Goal: Transaction & Acquisition: Purchase product/service

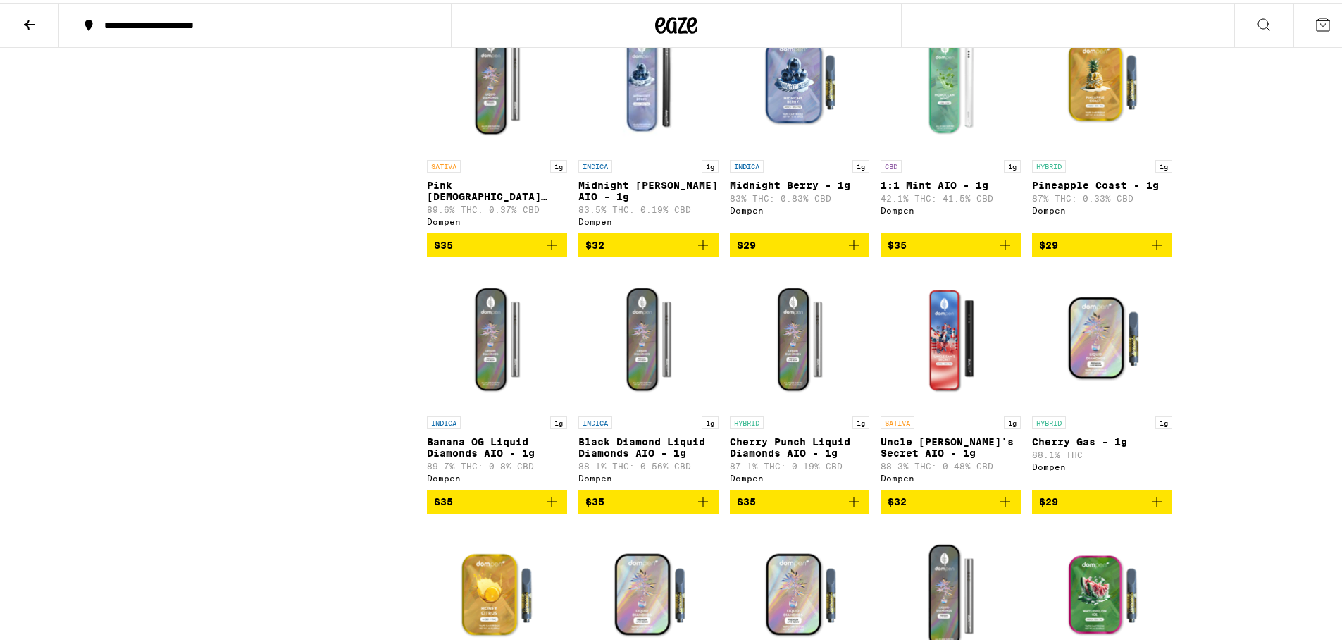
scroll to position [1212, 0]
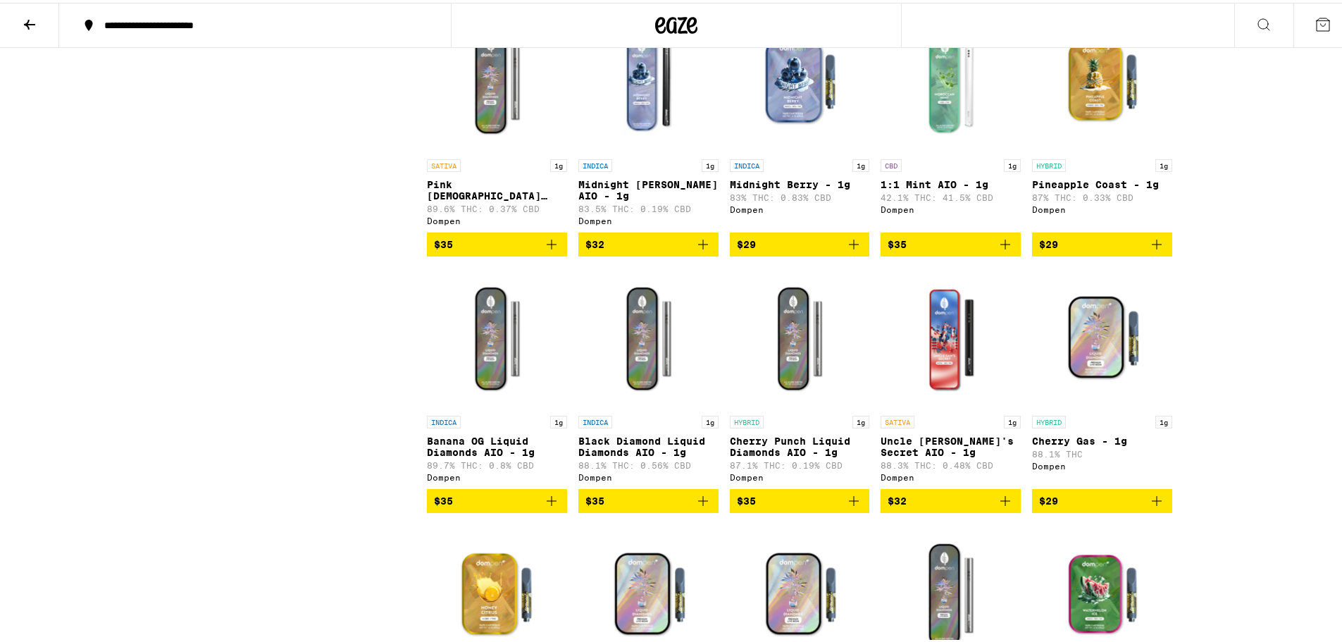
click at [669, 49] on img "Open page for Midnight Berry AIO - 1g from Dompen" at bounding box center [648, 78] width 140 height 141
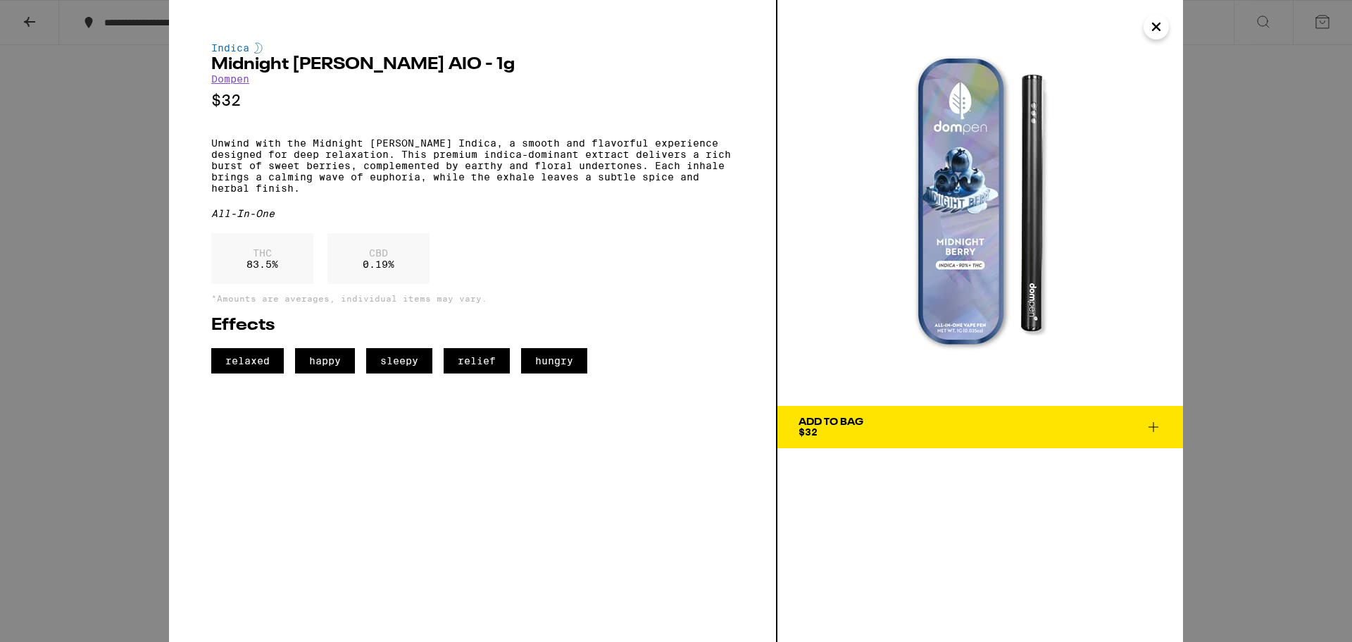
click at [1156, 27] on icon "Close" at bounding box center [1156, 26] width 7 height 7
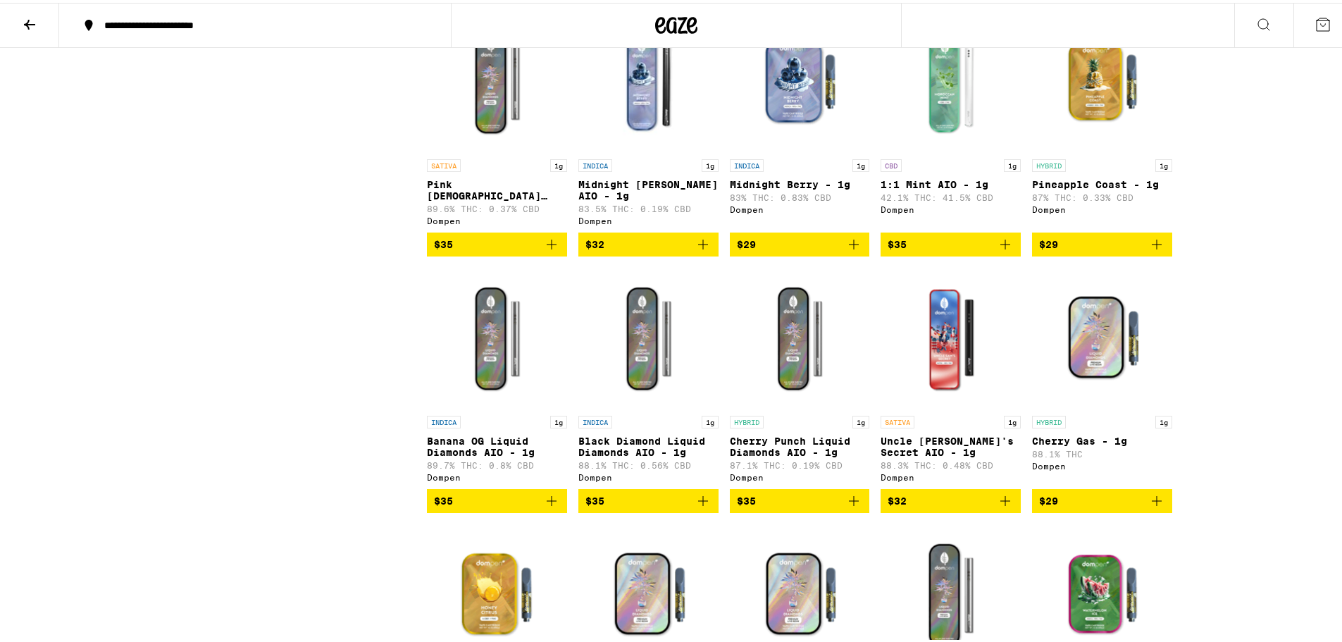
click at [667, 33] on icon at bounding box center [676, 22] width 42 height 25
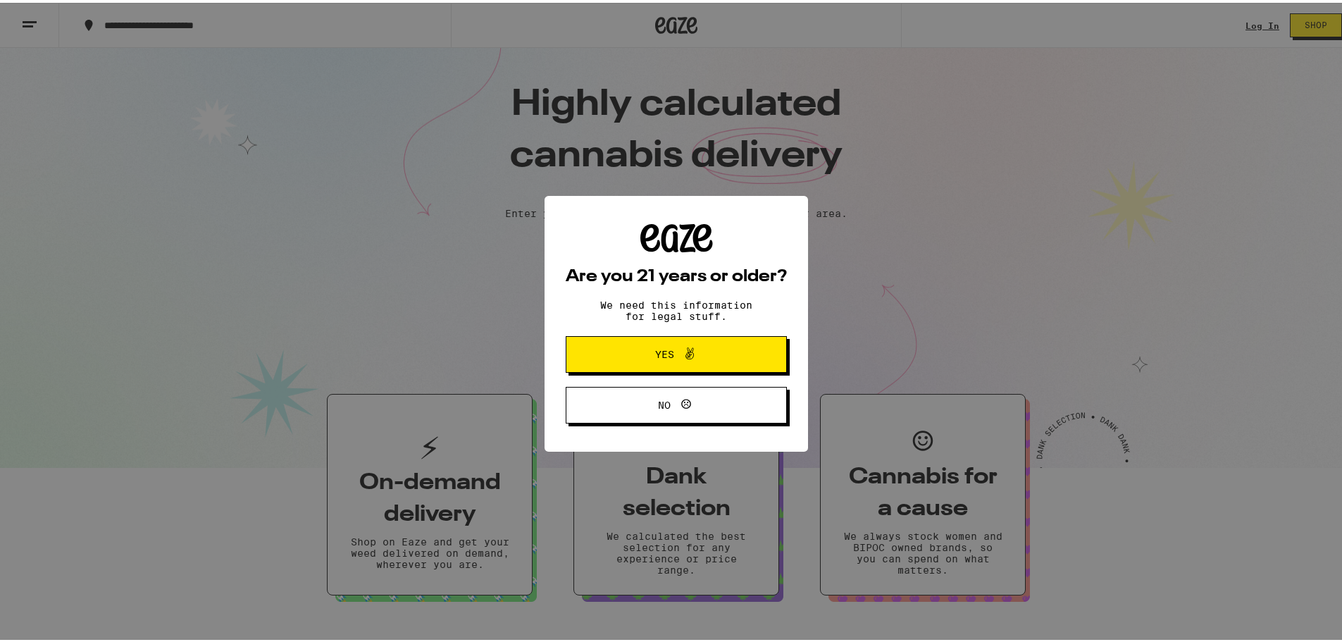
click at [723, 347] on span "Yes" at bounding box center [676, 351] width 107 height 18
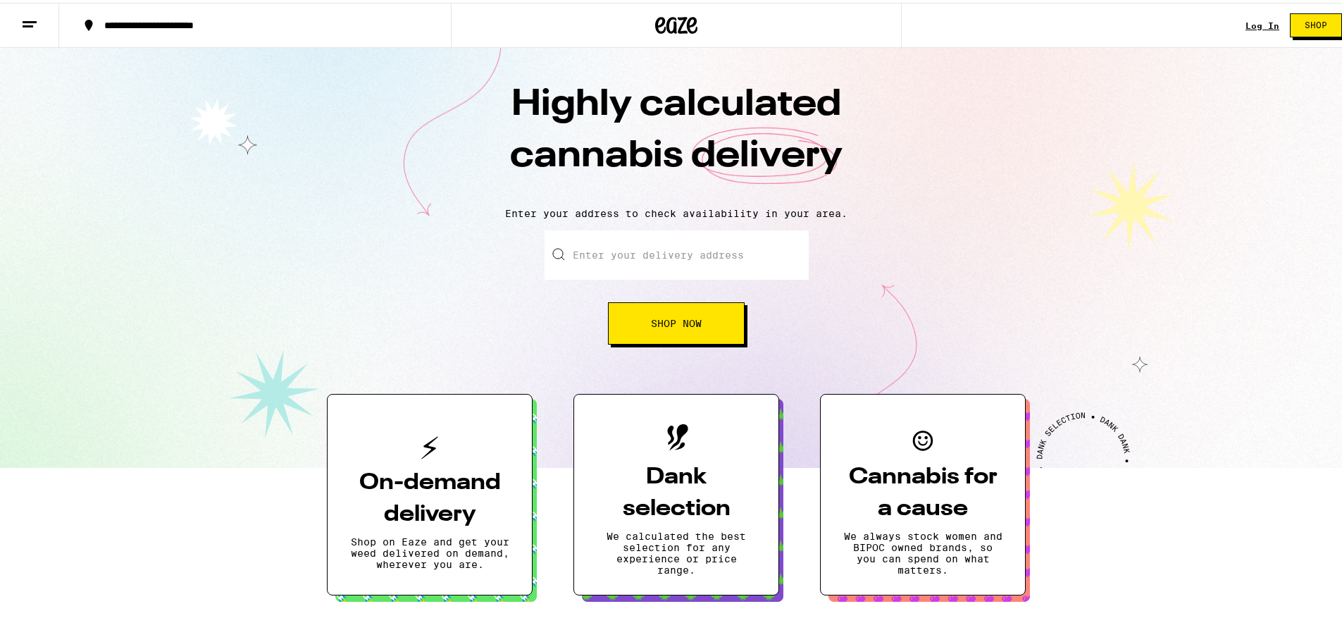
click at [691, 256] on input "Enter your delivery address" at bounding box center [677, 252] width 264 height 49
click at [695, 337] on button "Shop Now" at bounding box center [676, 320] width 137 height 42
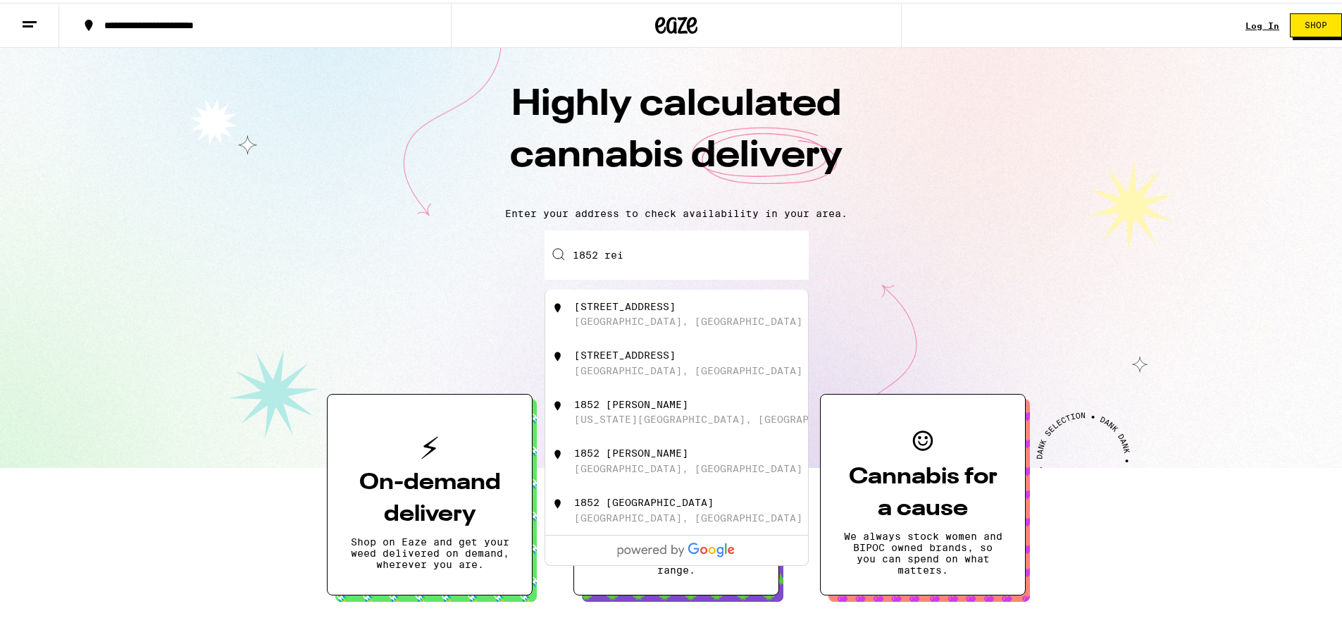
click at [696, 316] on div "[STREET_ADDRESS]" at bounding box center [699, 311] width 251 height 27
type input "[STREET_ADDRESS]"
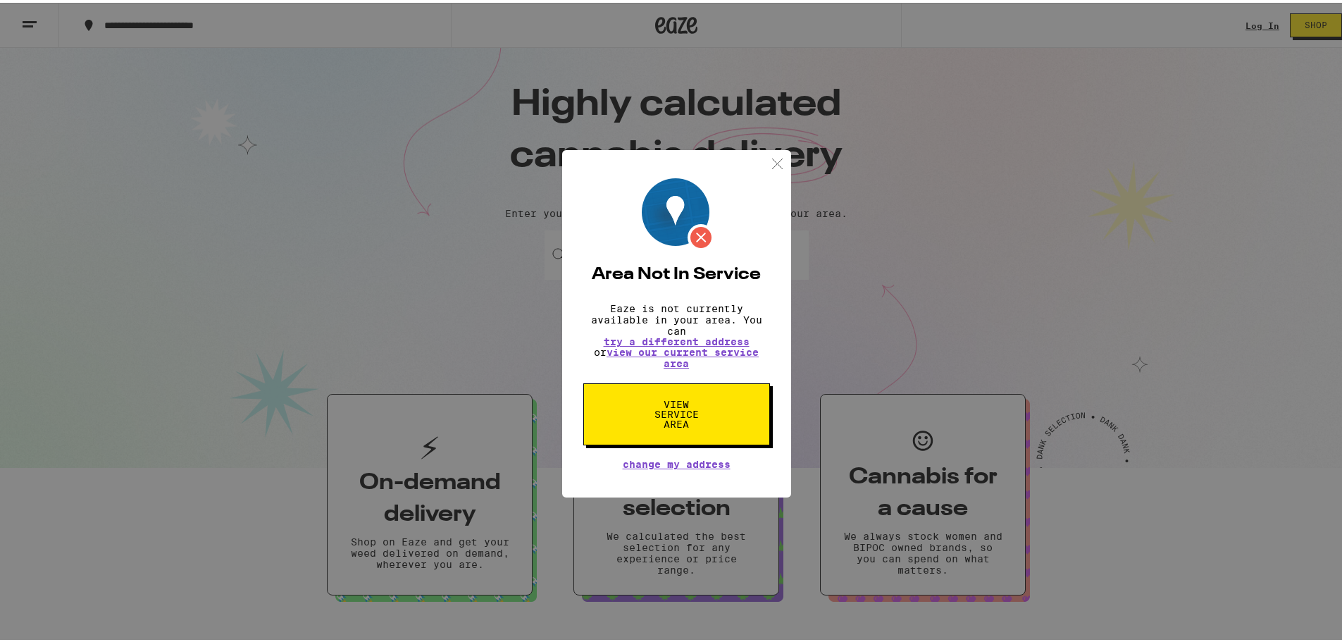
click at [695, 411] on span "View Service Area" at bounding box center [676, 412] width 73 height 30
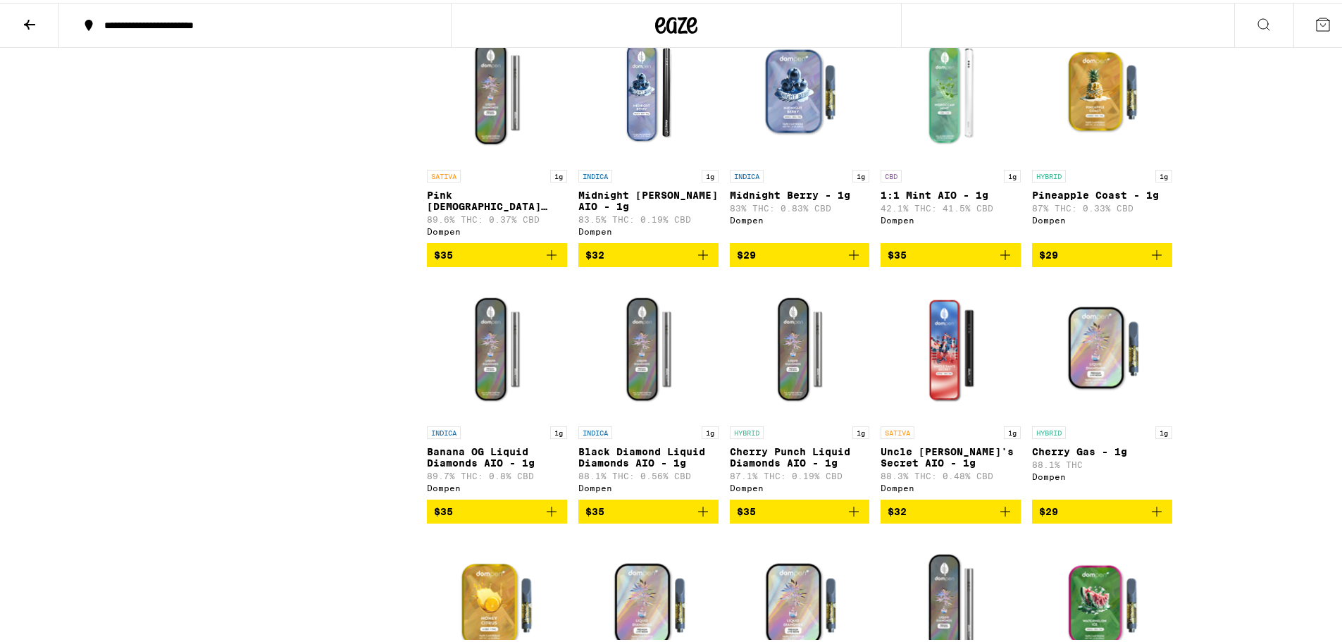
scroll to position [1221, 0]
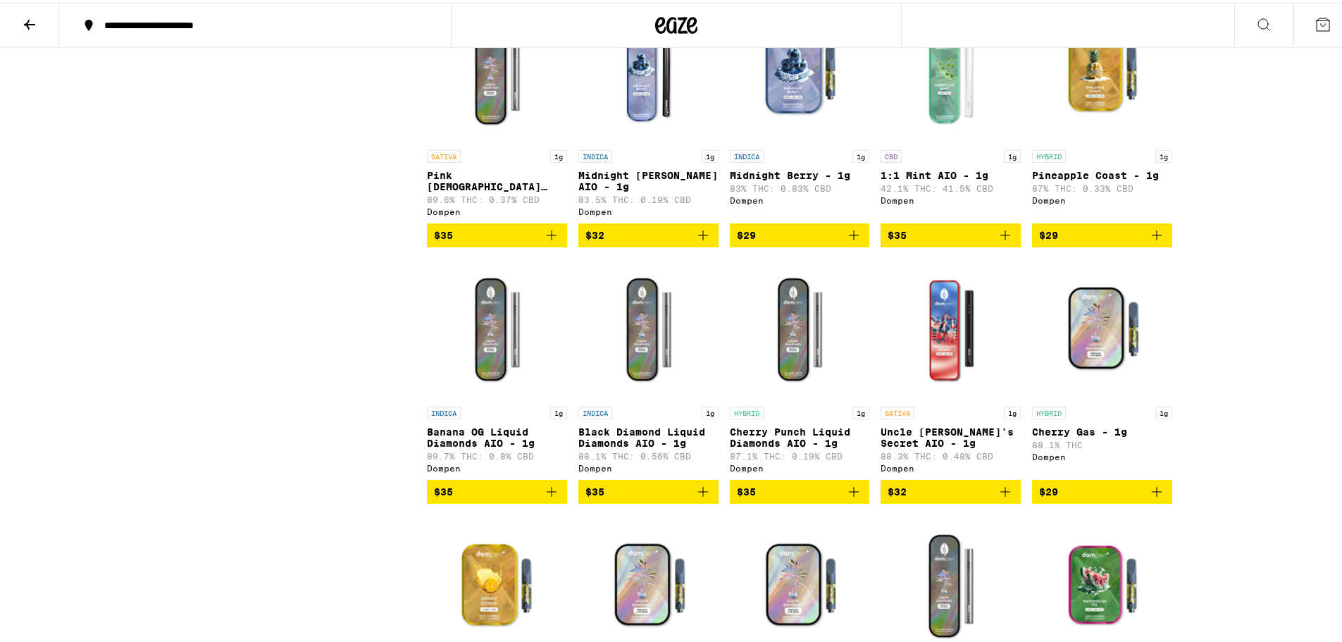
click at [516, 108] on img "Open page for Pink Jesus Liquid Diamonds AIO - 1g from Dompen" at bounding box center [497, 69] width 140 height 141
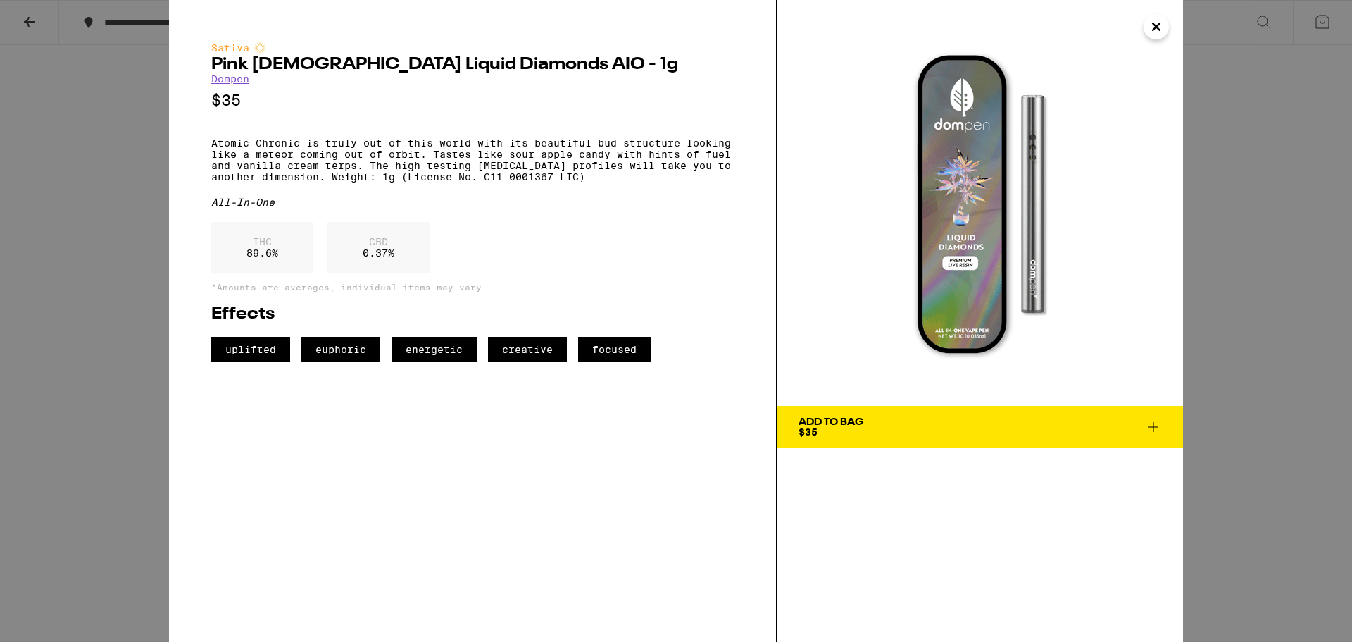
click at [1153, 429] on icon at bounding box center [1153, 426] width 17 height 17
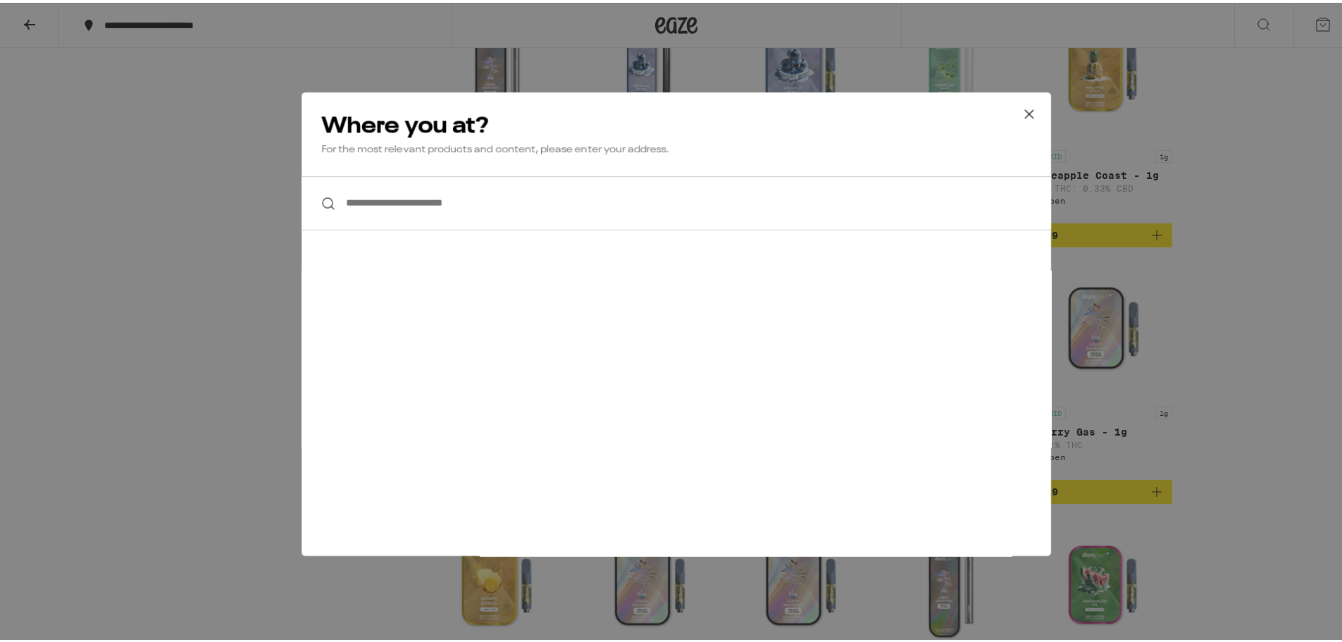
click at [748, 205] on input "**********" at bounding box center [675, 200] width 749 height 54
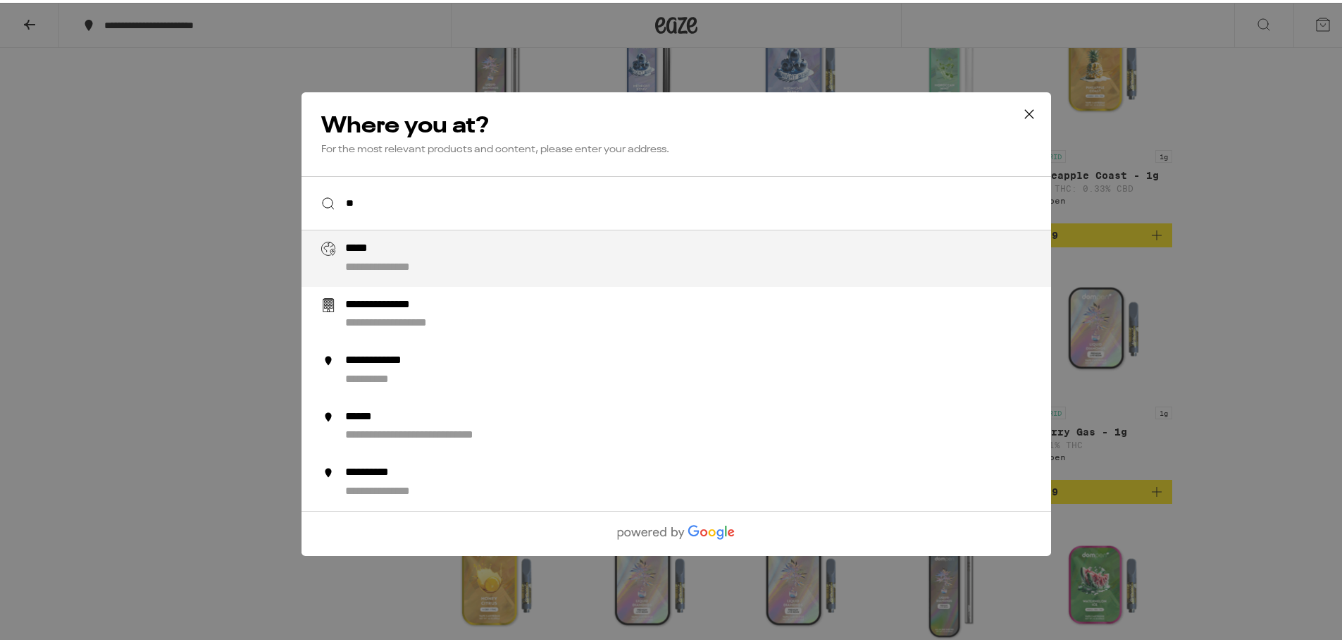
type input "*"
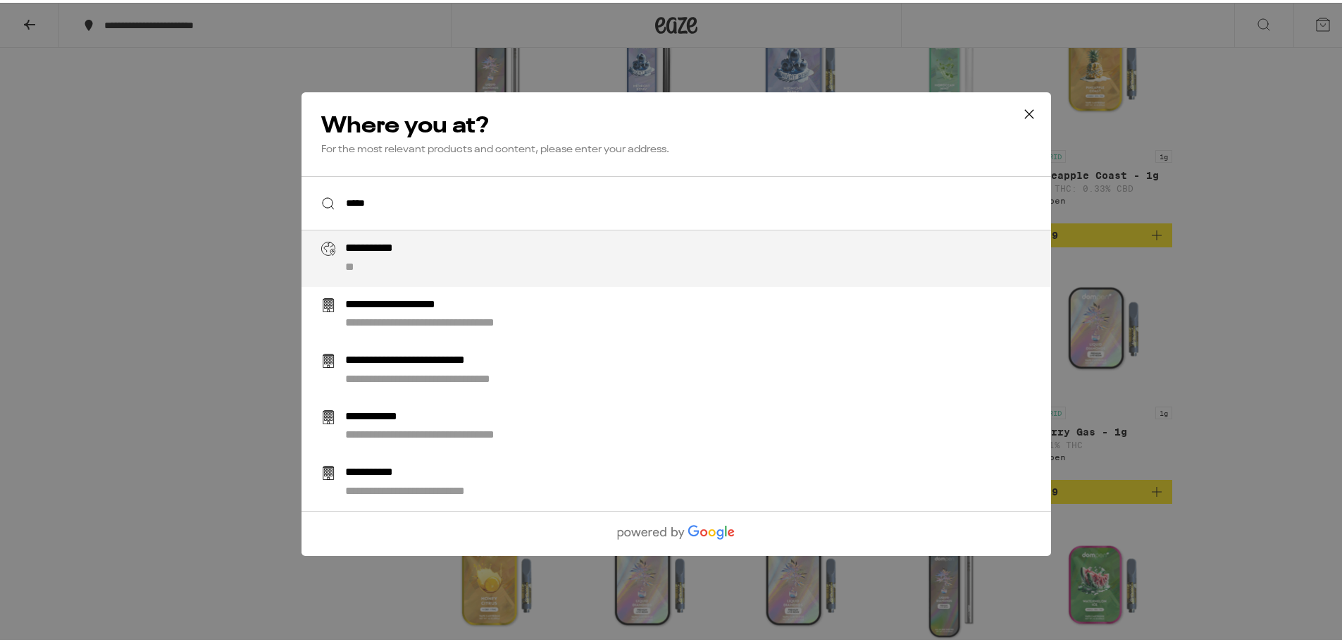
click at [641, 253] on div "**********" at bounding box center [704, 256] width 718 height 34
type input "**********"
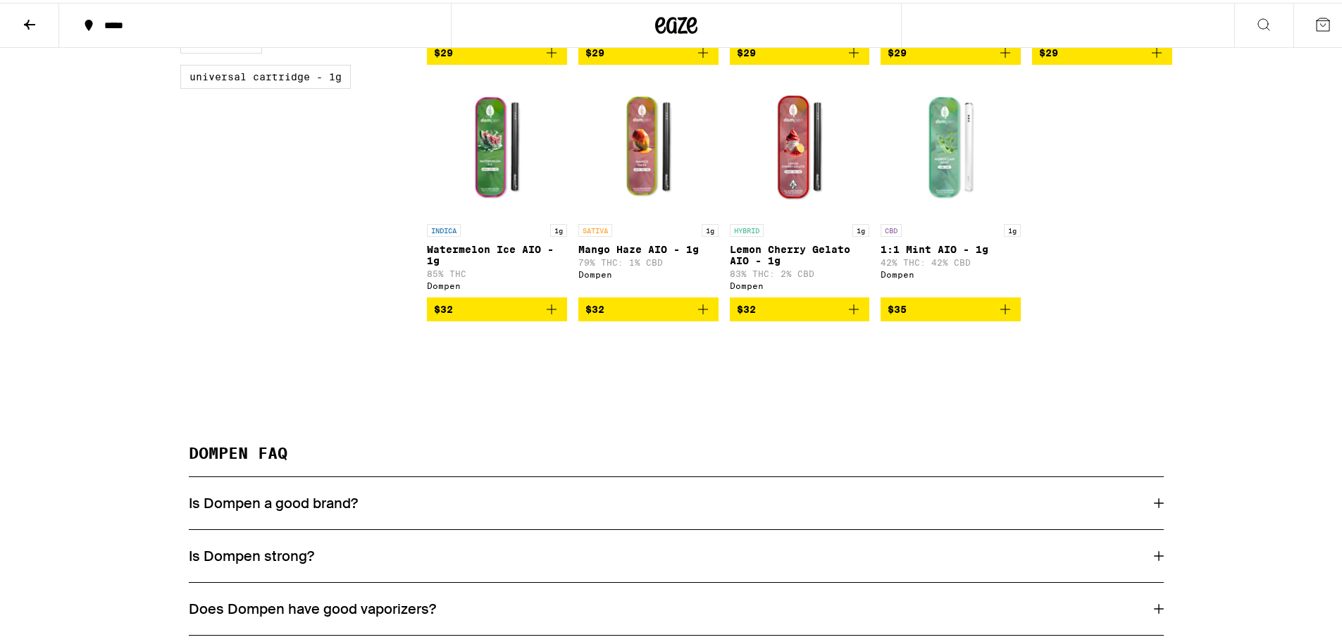
scroll to position [704, 0]
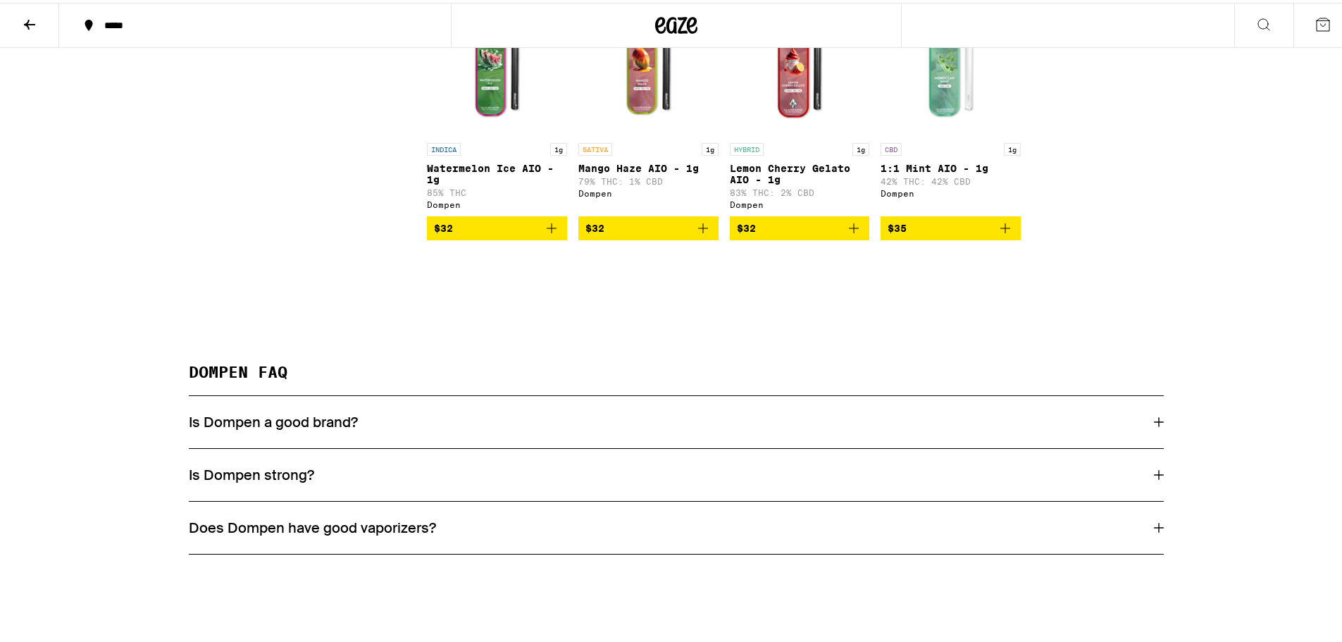
click at [547, 234] on icon "Add to bag" at bounding box center [551, 225] width 17 height 17
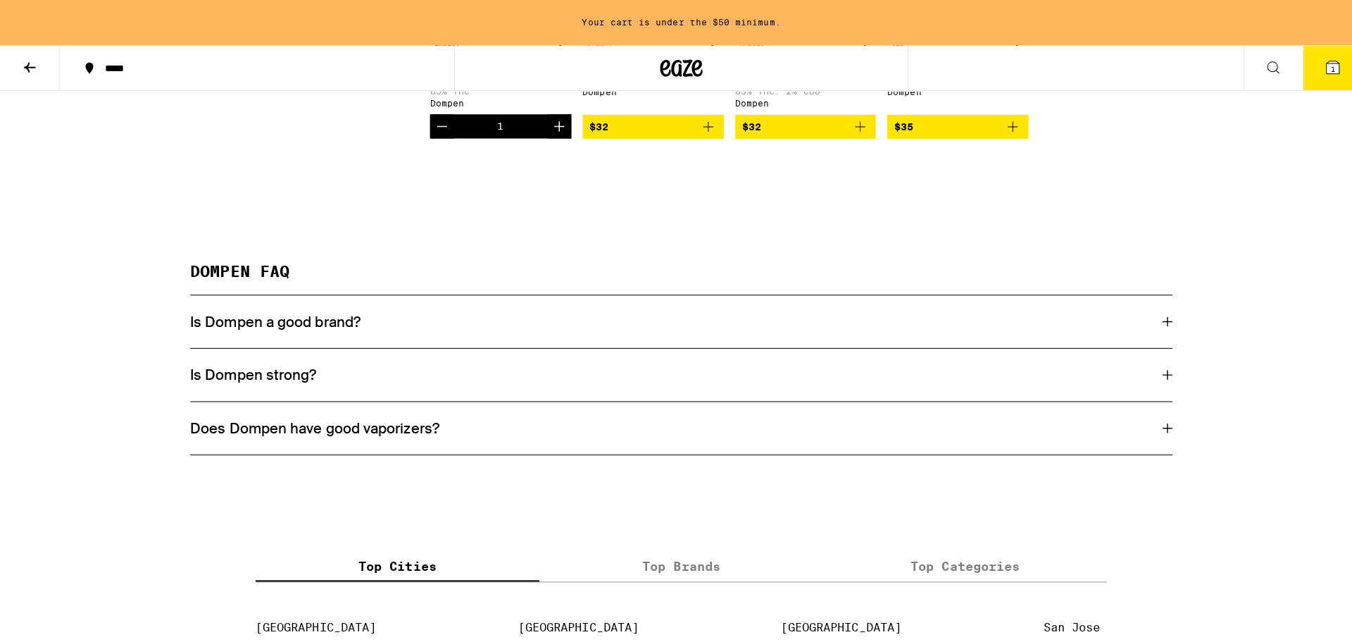
scroll to position [1102, 0]
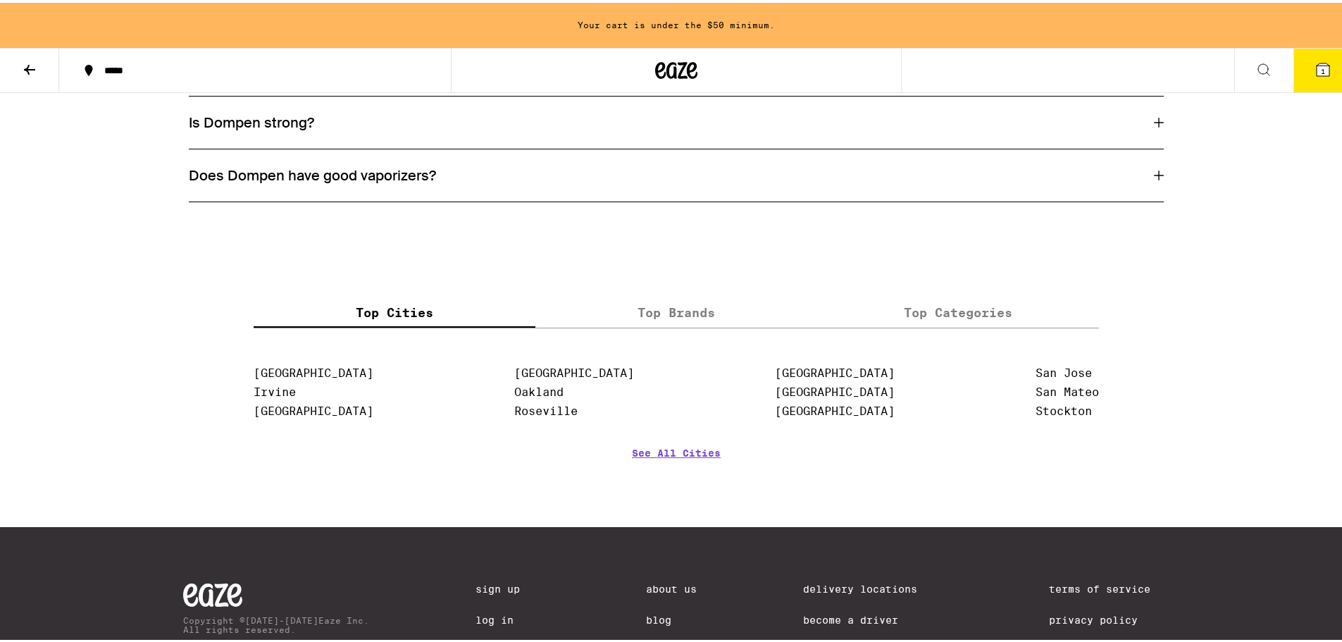
click at [1321, 65] on span "1" at bounding box center [1323, 68] width 4 height 8
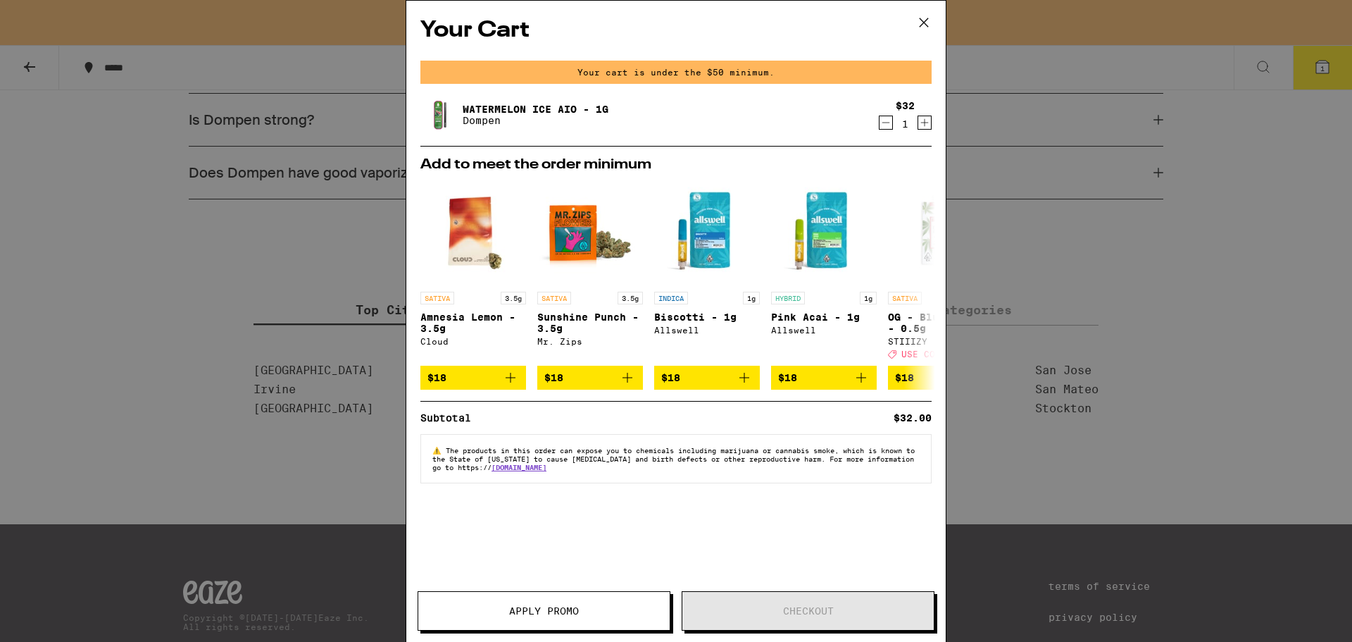
click at [922, 122] on icon "Increment" at bounding box center [925, 122] width 13 height 17
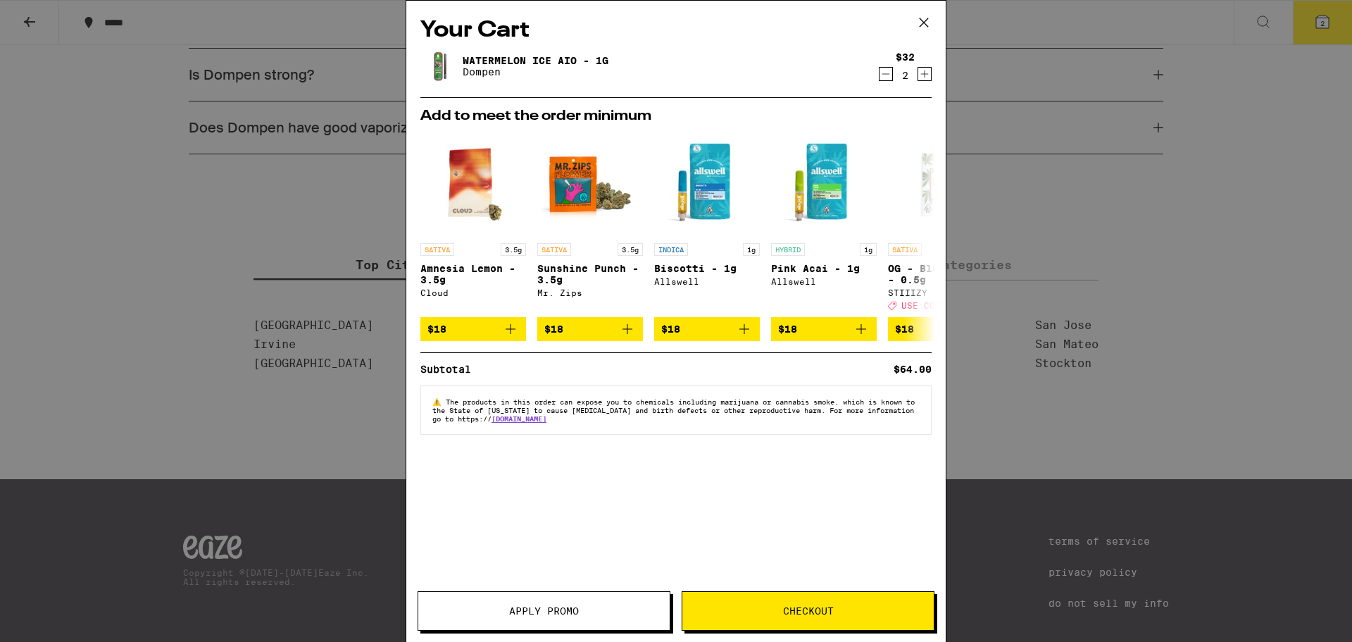
scroll to position [1057, 0]
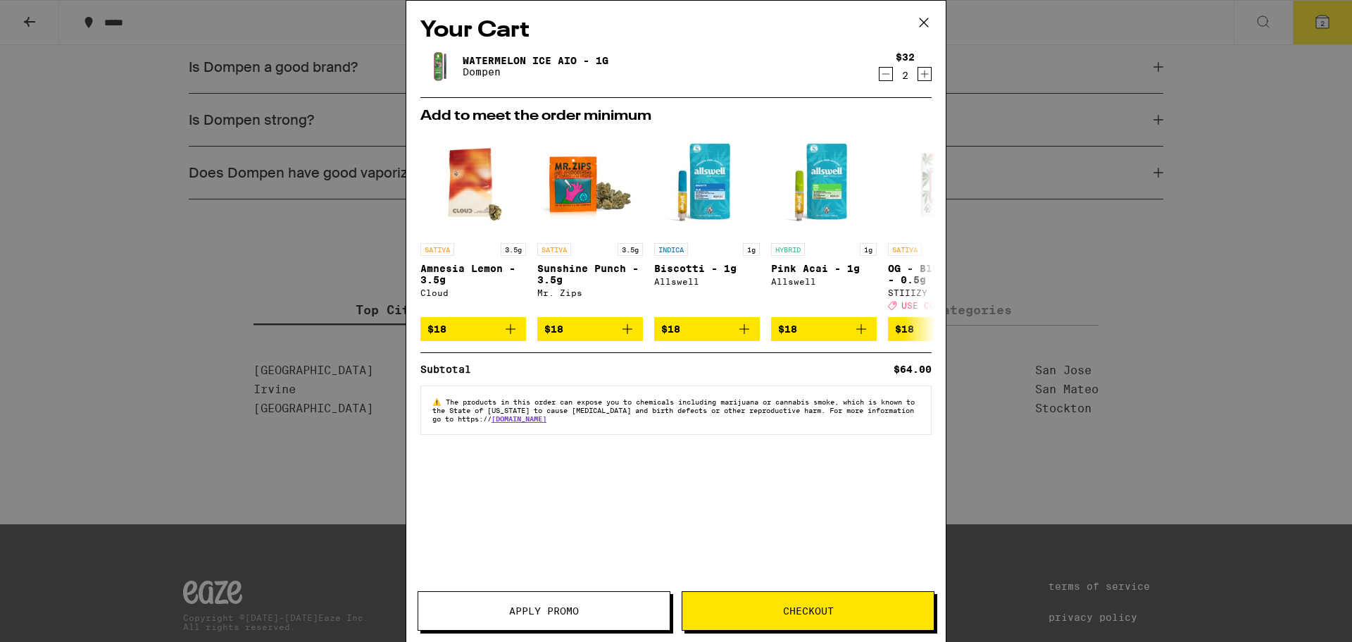
click at [767, 606] on span "Checkout" at bounding box center [808, 611] width 251 height 10
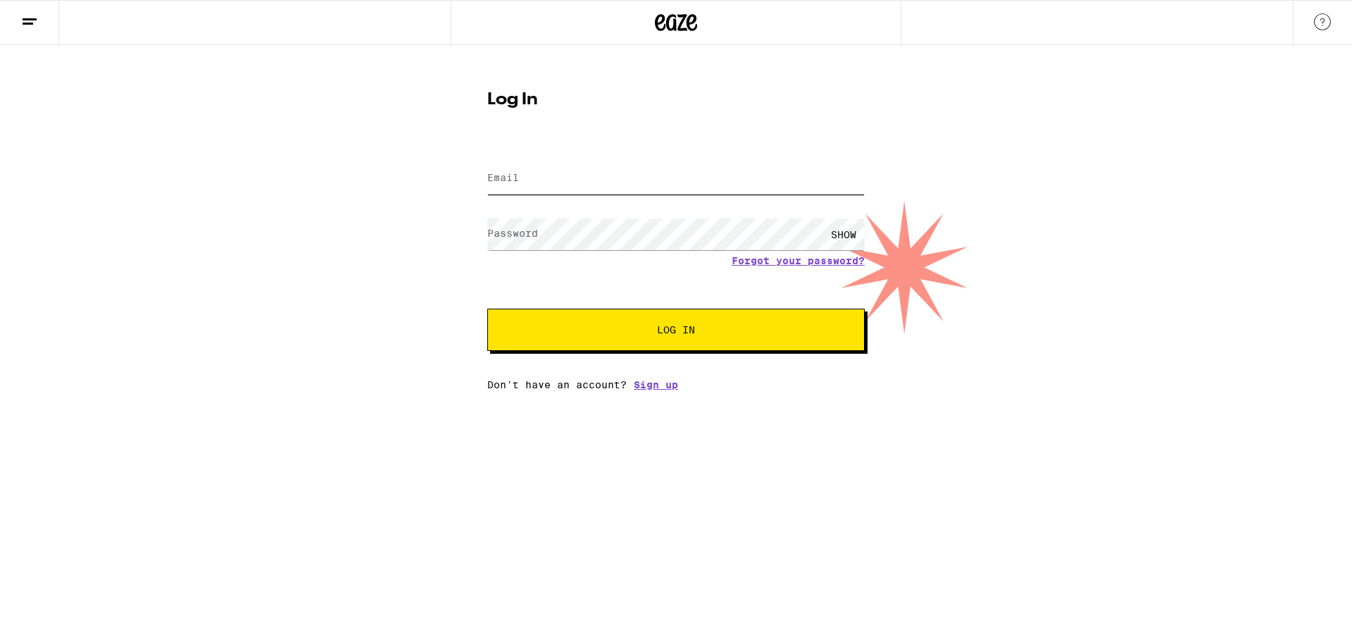
click at [830, 175] on input "Email" at bounding box center [676, 179] width 378 height 32
